Goal: Task Accomplishment & Management: Manage account settings

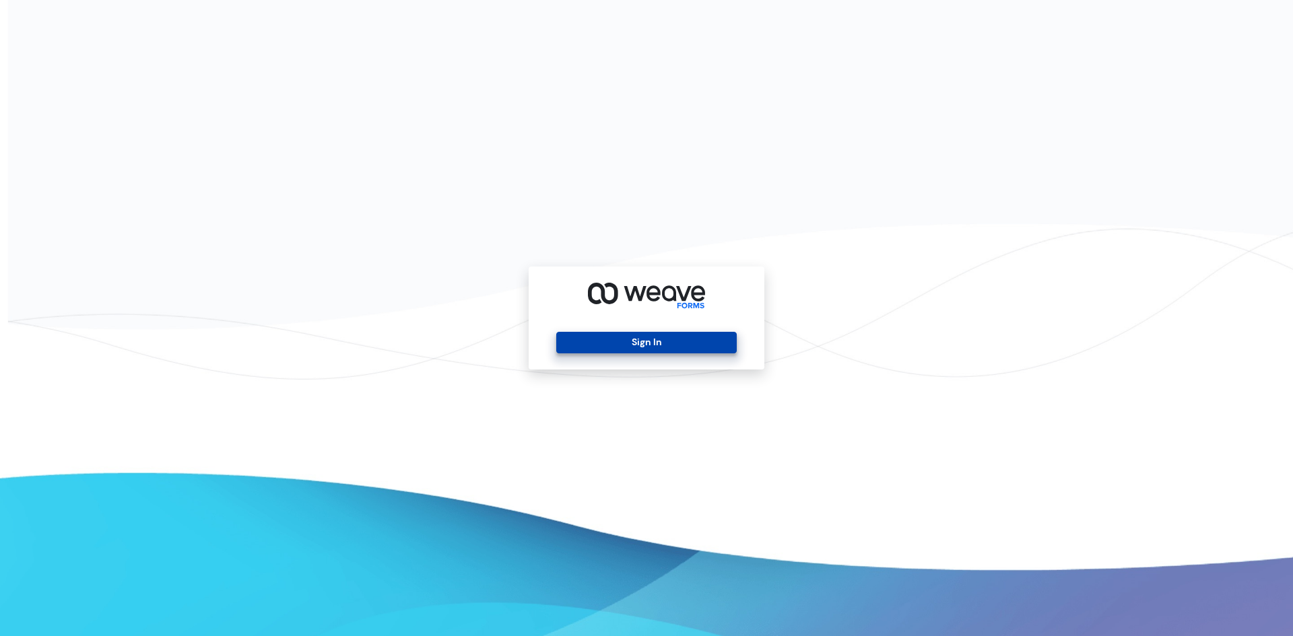
click at [627, 347] on button "Sign In" at bounding box center [646, 343] width 180 height 22
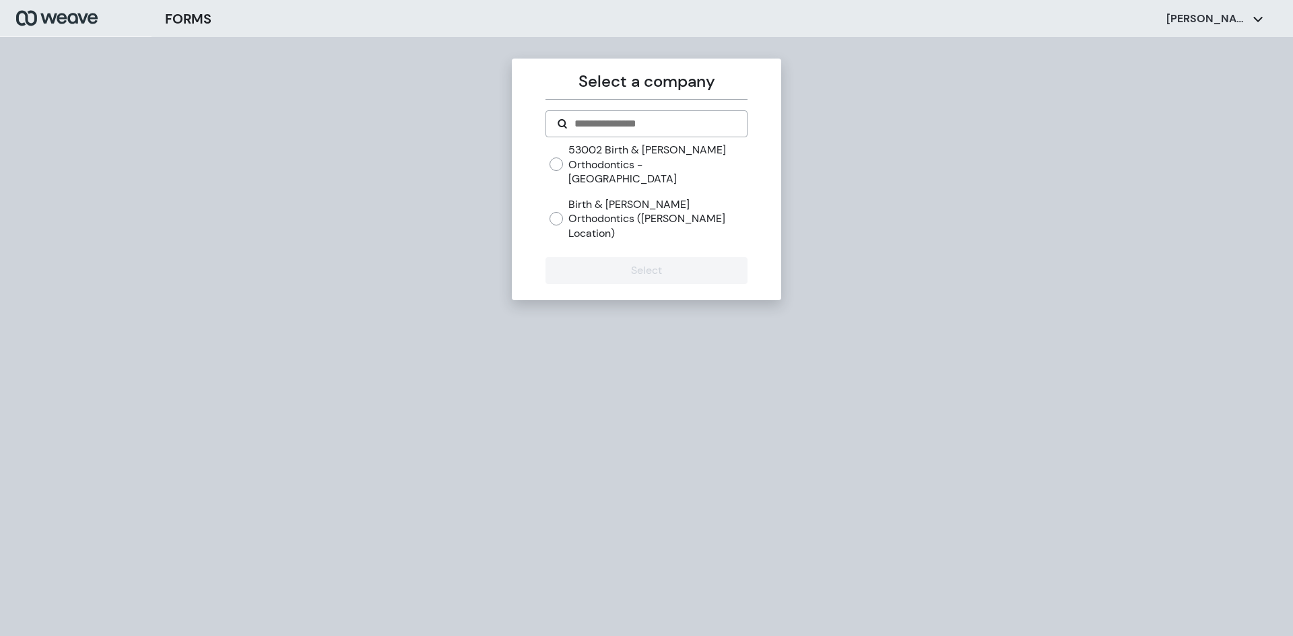
click at [577, 203] on label "Birth & [PERSON_NAME] Orthodontics ([PERSON_NAME] Location)" at bounding box center [657, 219] width 178 height 44
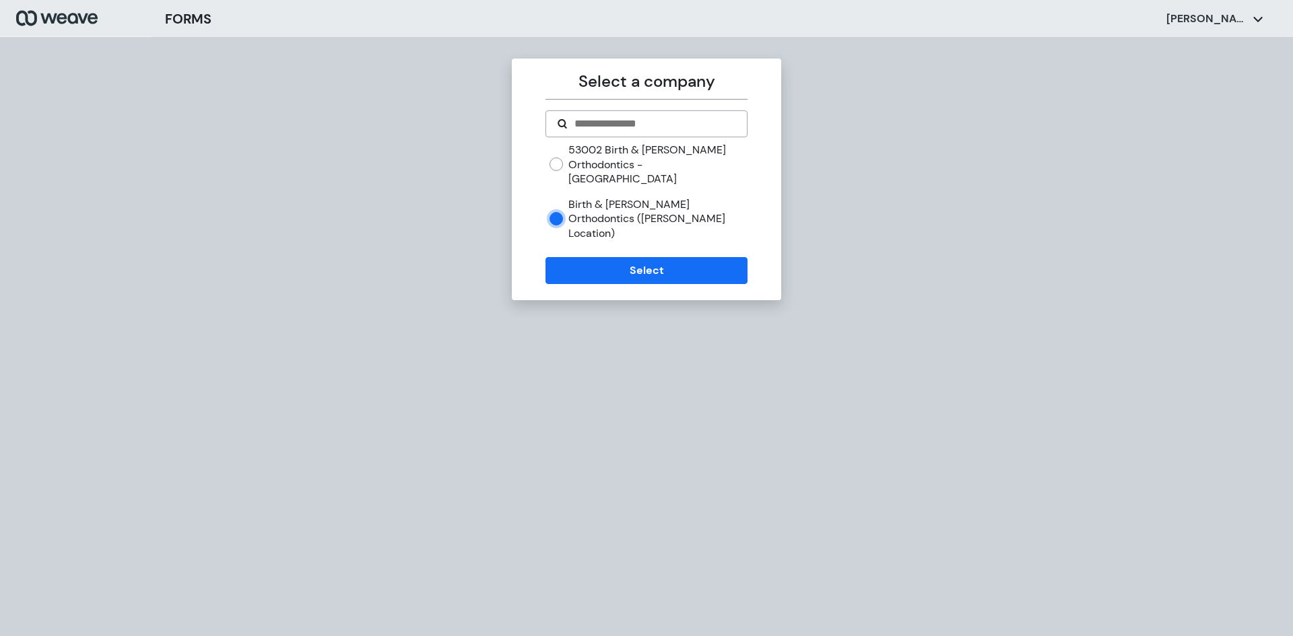
click at [631, 267] on div "Select a company 53002 Birth & [PERSON_NAME] Orthodontics - [GEOGRAPHIC_DATA] B…" at bounding box center [646, 180] width 269 height 242
click at [649, 224] on form "53002 Birth & [PERSON_NAME] Orthodontics - [GEOGRAPHIC_DATA] Birth & [PERSON_NA…" at bounding box center [646, 197] width 201 height 174
click at [643, 257] on button "Select" at bounding box center [646, 270] width 201 height 27
